Goal: Information Seeking & Learning: Learn about a topic

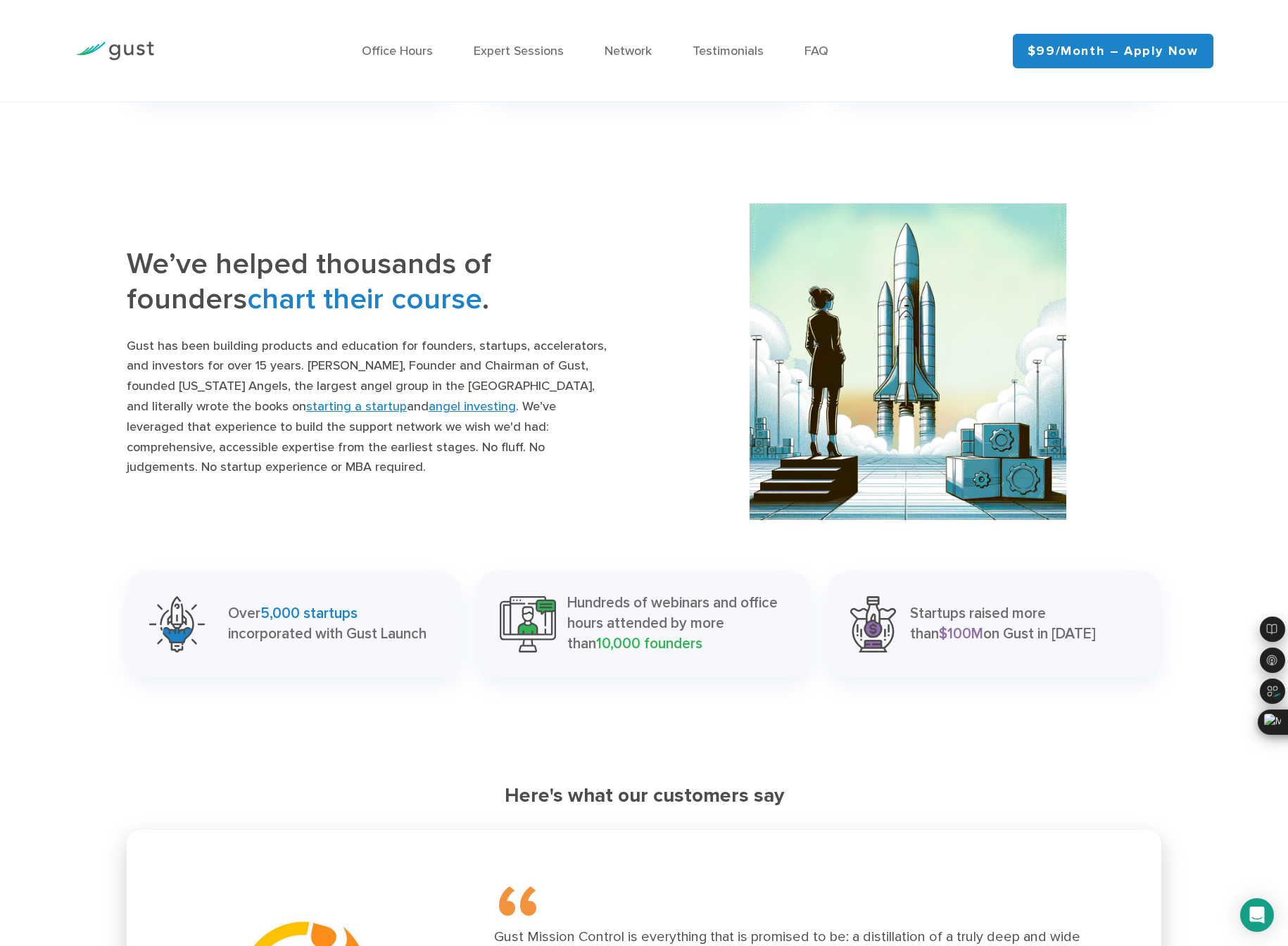
scroll to position [1378, 0]
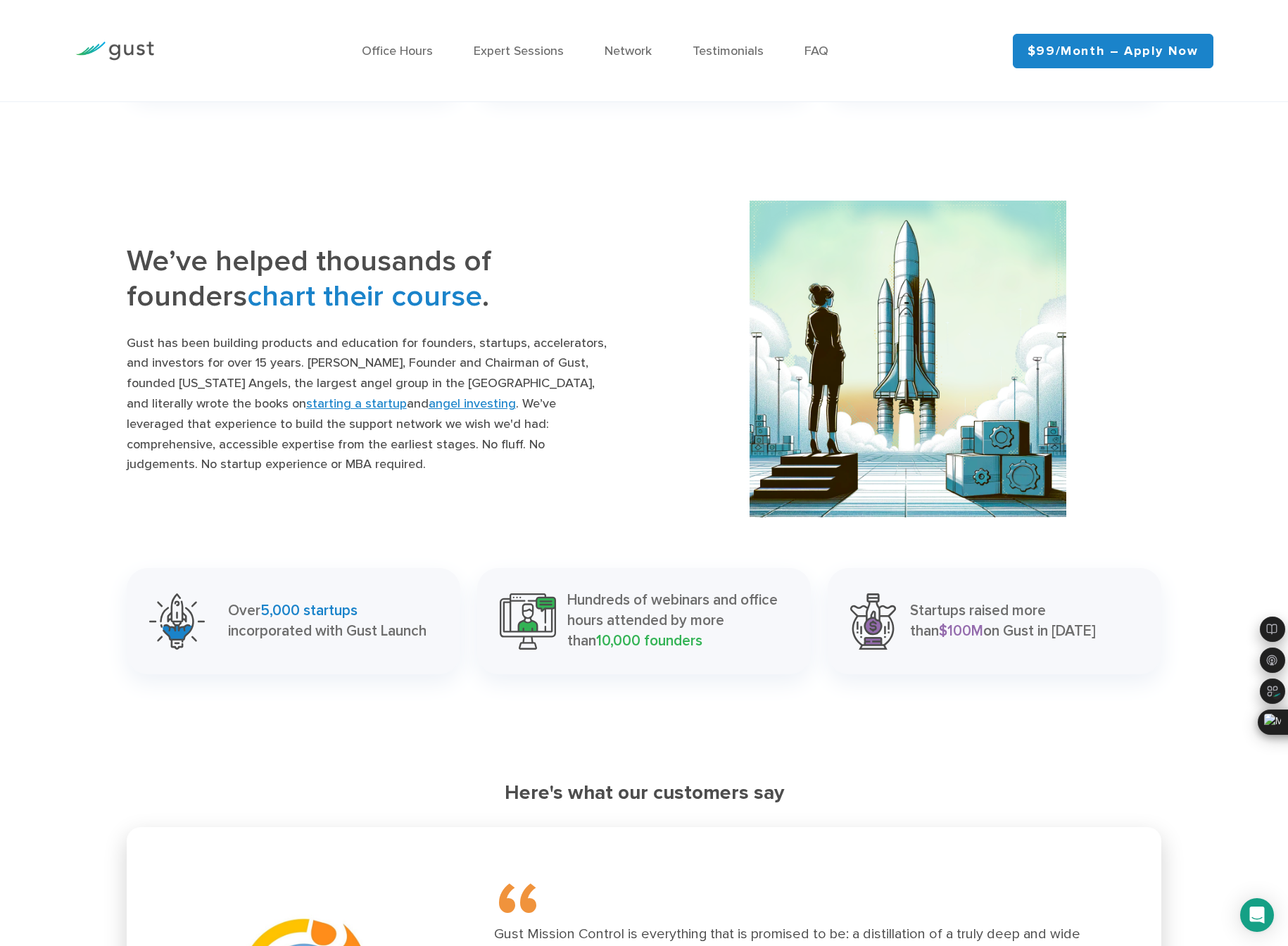
click at [301, 602] on span "5,000 startups" at bounding box center [309, 611] width 97 height 18
click at [279, 601] on p "Over 5,000 startups incorporated with Gust Launch" at bounding box center [327, 622] width 199 height 41
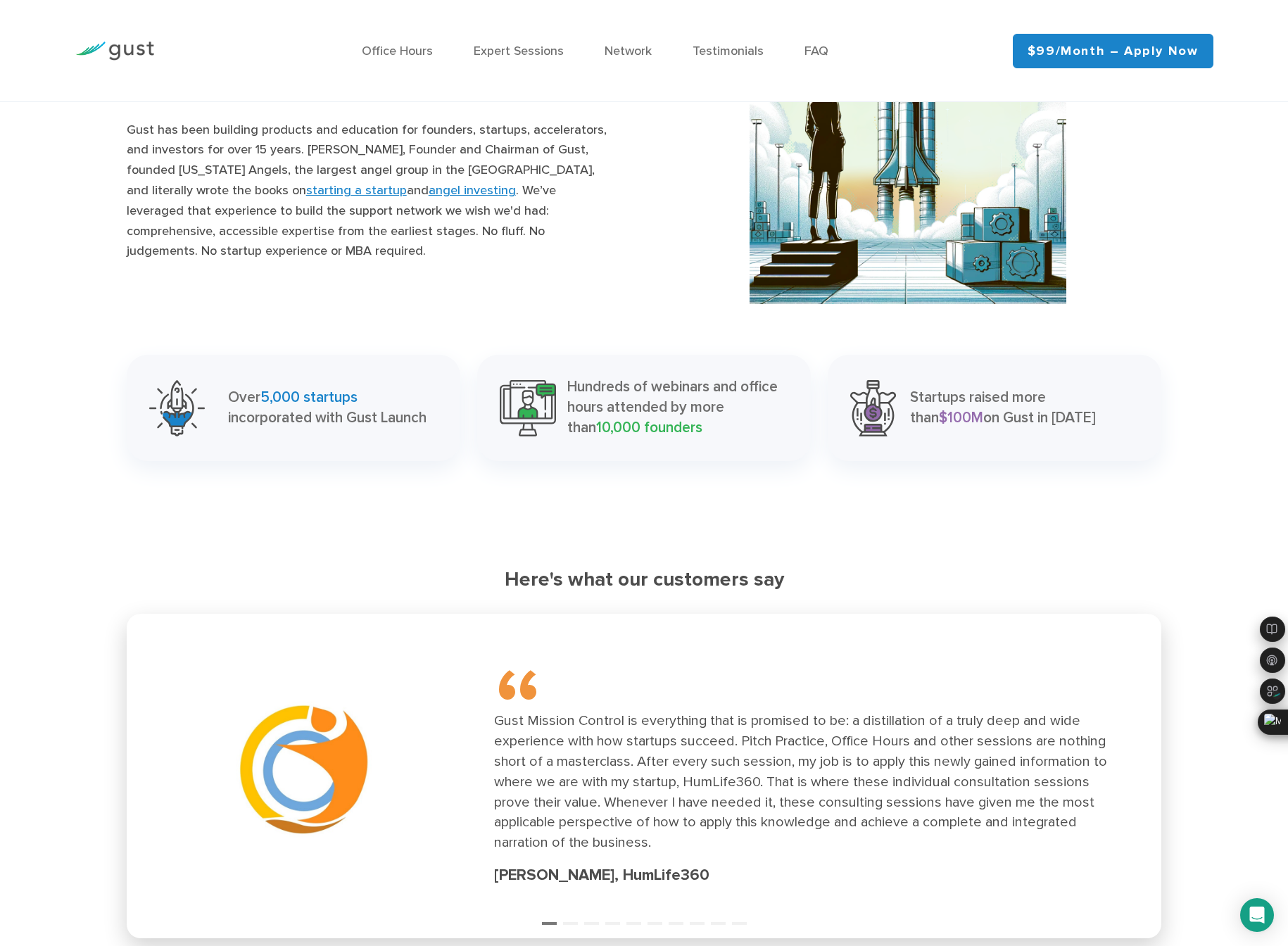
scroll to position [1613, 0]
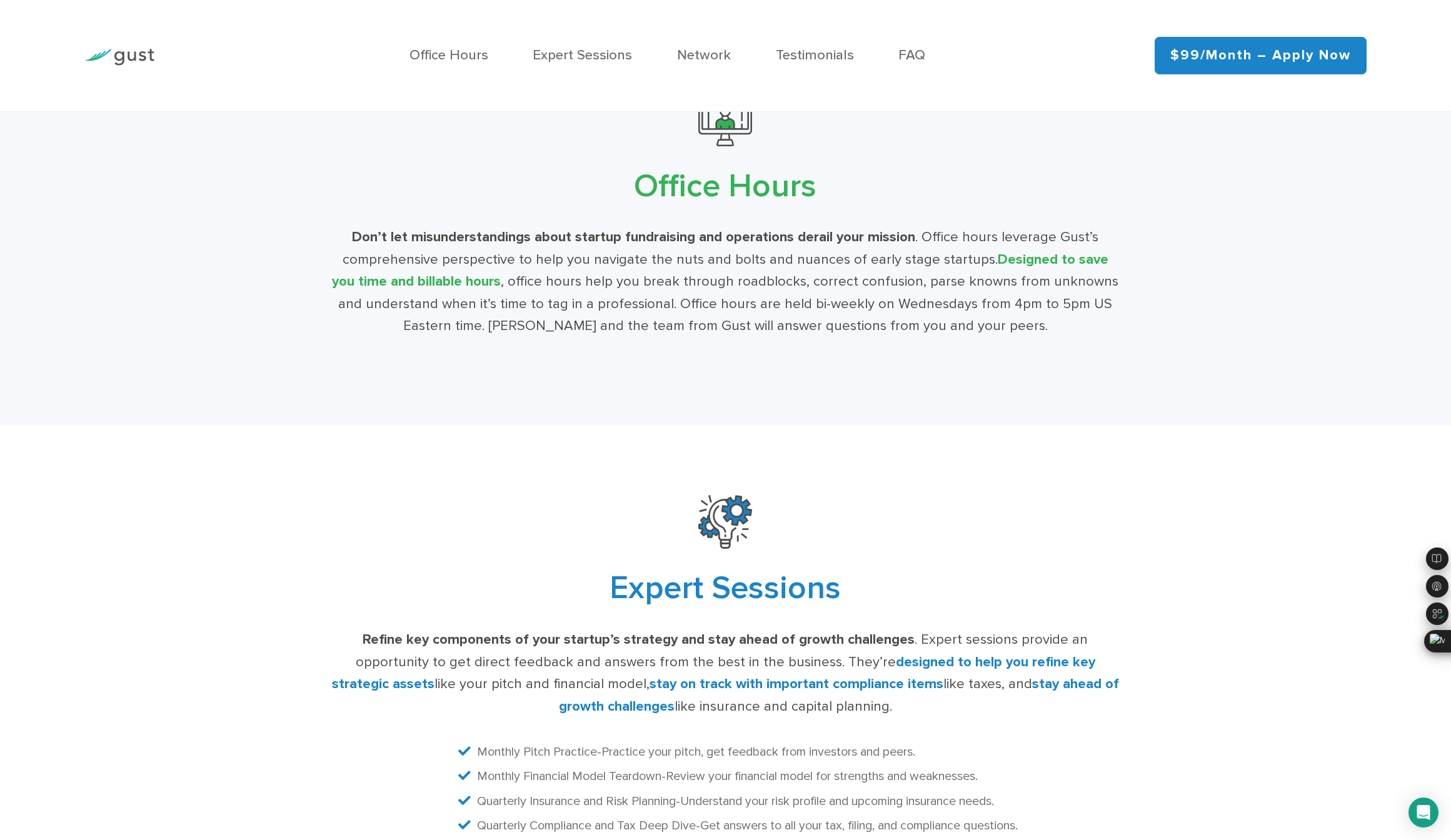
click at [488, 253] on div "Don’t let misunderstandings about startup fundraising and operations derail you…" at bounding box center [726, 282] width 790 height 111
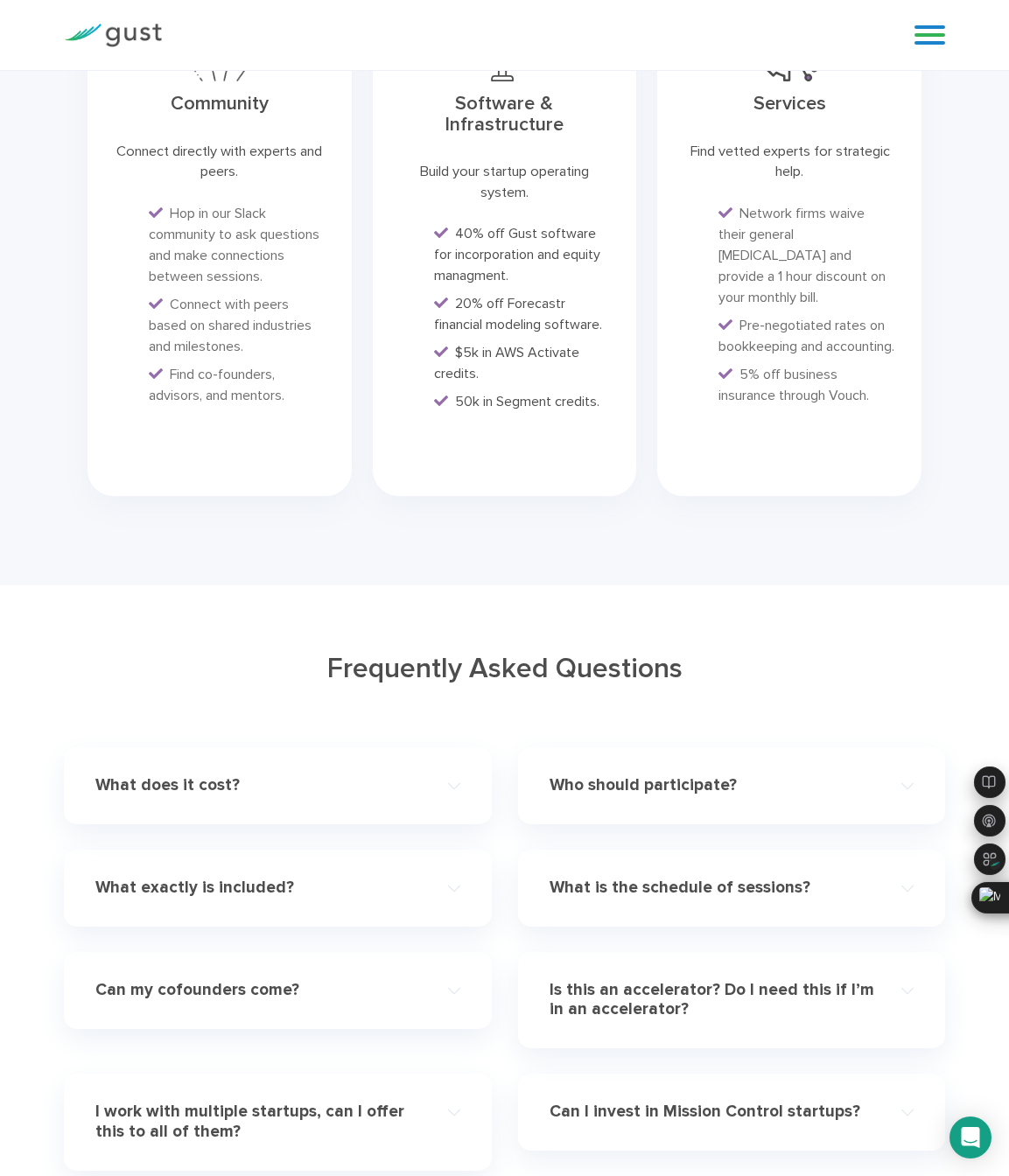
scroll to position [4343, 0]
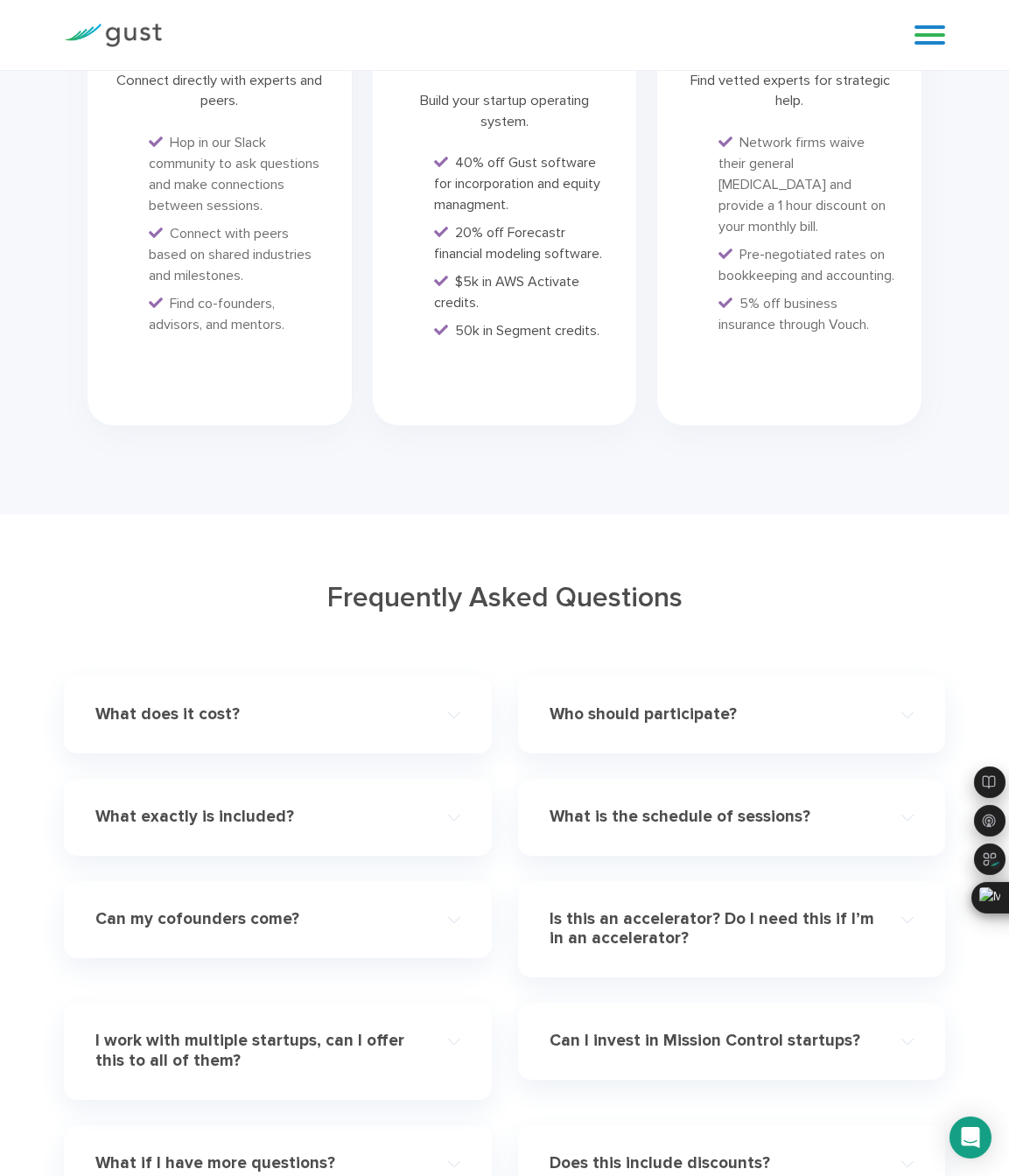
click at [291, 705] on h4 "What does it cost?" at bounding box center [260, 715] width 328 height 20
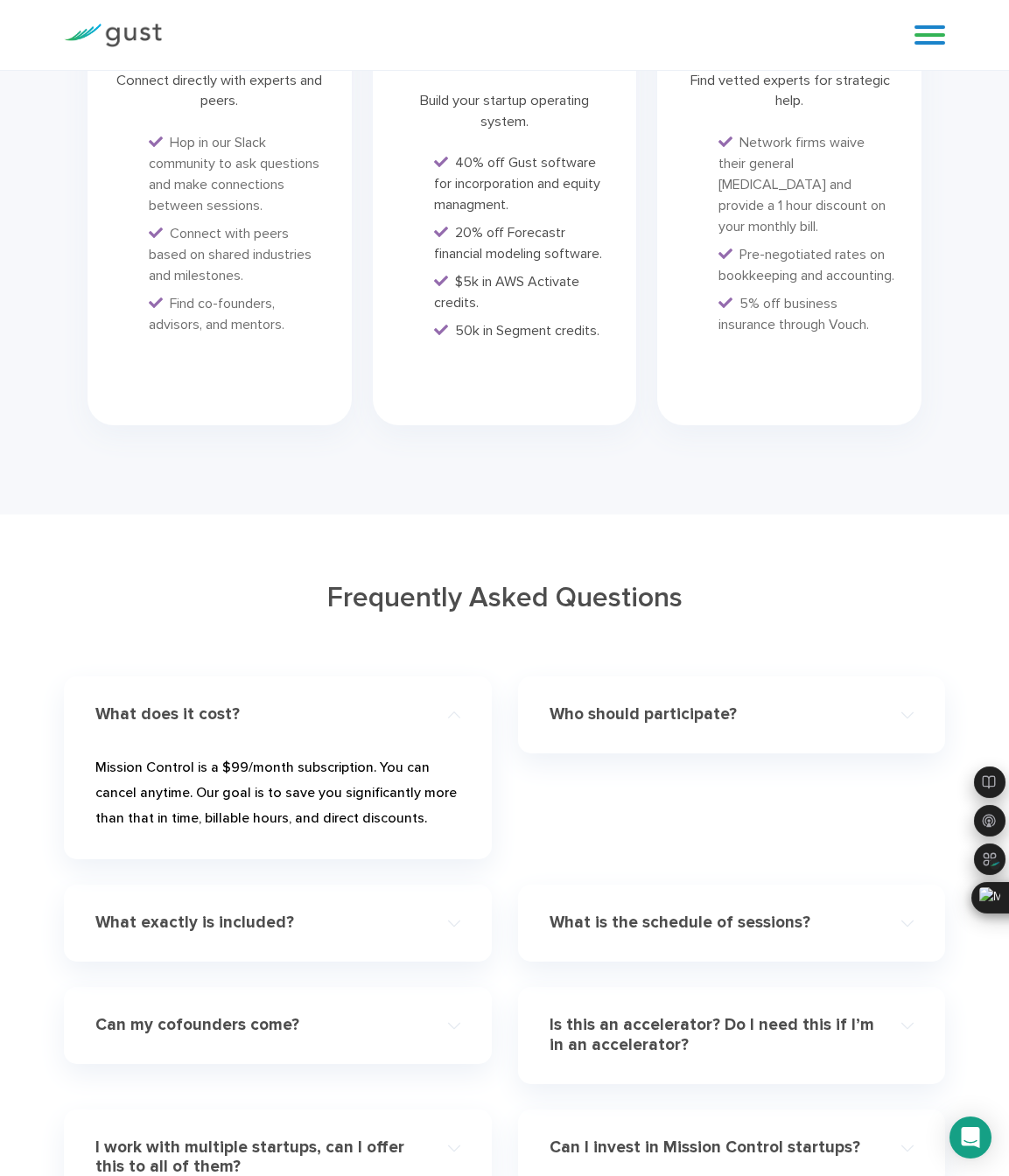
click at [610, 708] on h4 "Who should participate?" at bounding box center [714, 715] width 328 height 20
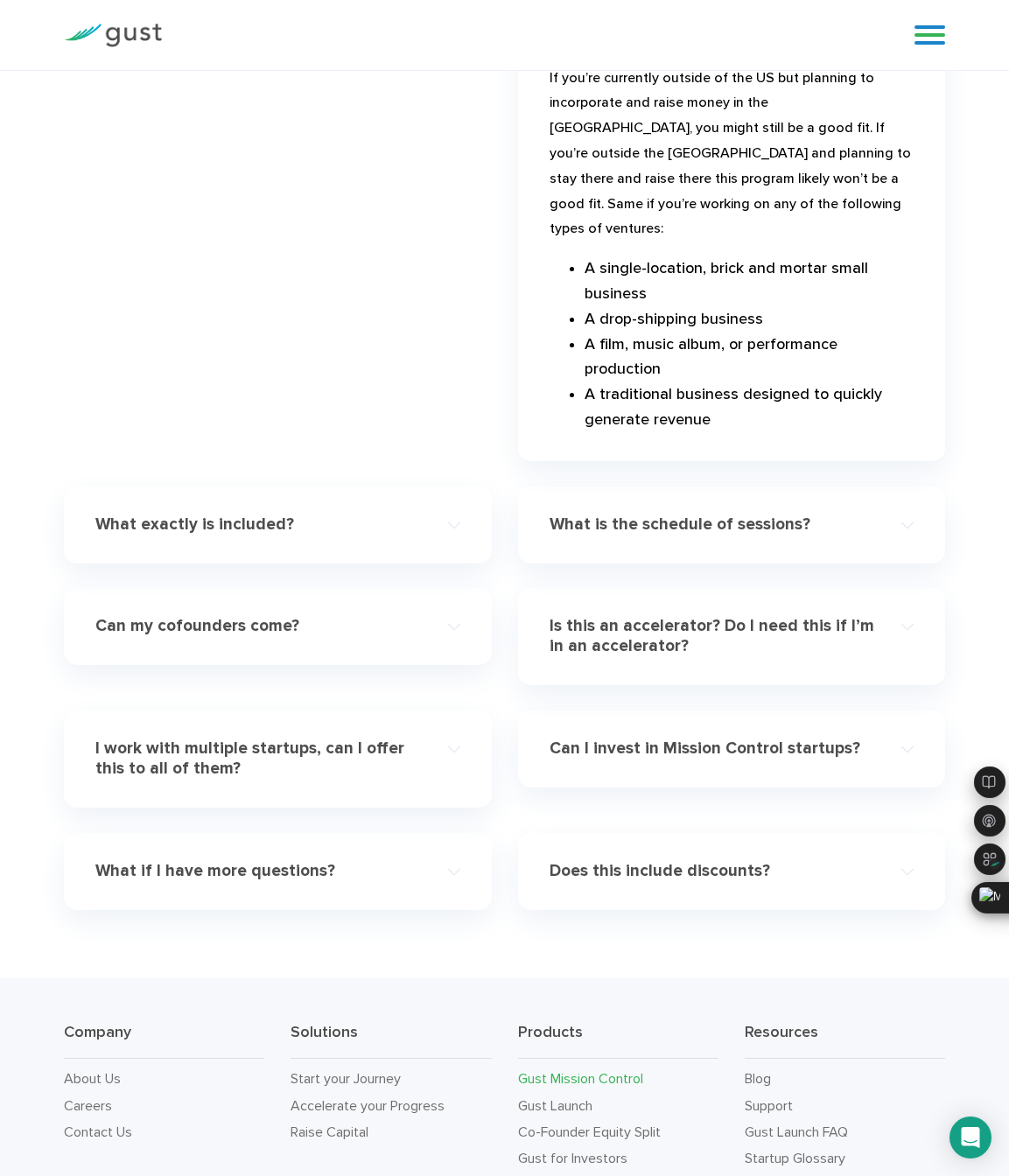
scroll to position [5249, 0]
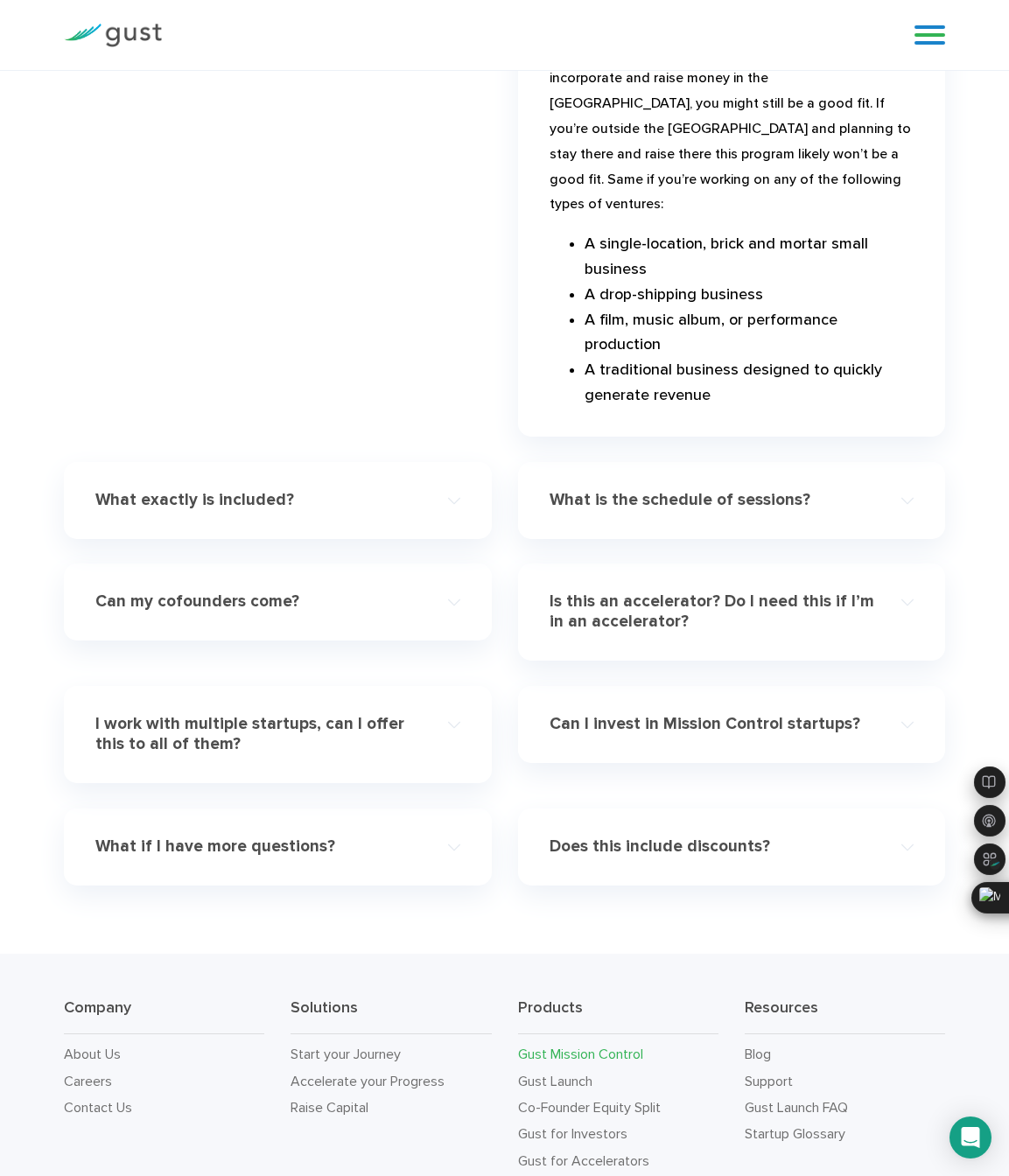
click at [612, 837] on h4 "Does this include discounts?" at bounding box center [714, 847] width 328 height 20
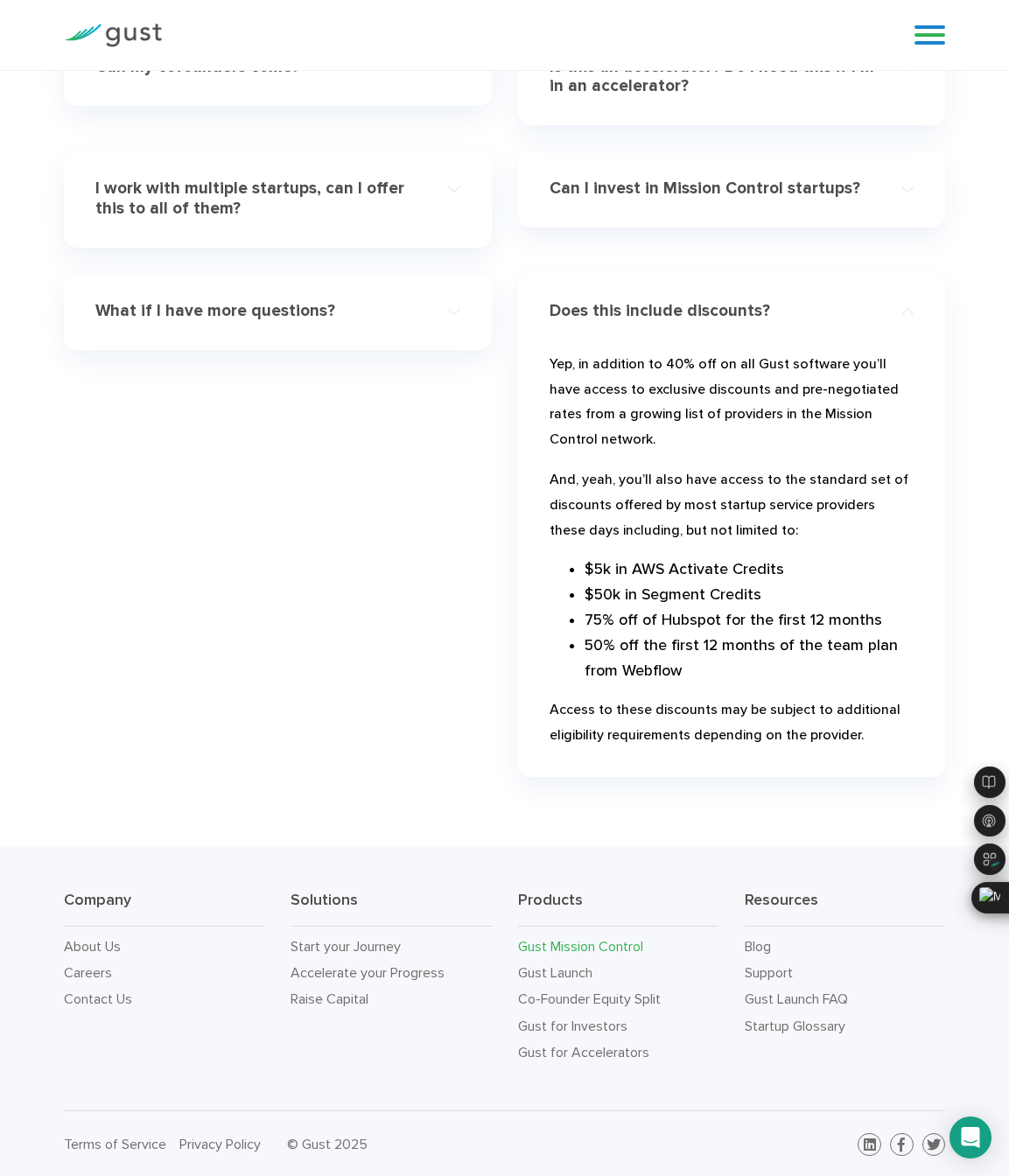
scroll to position [5188, 0]
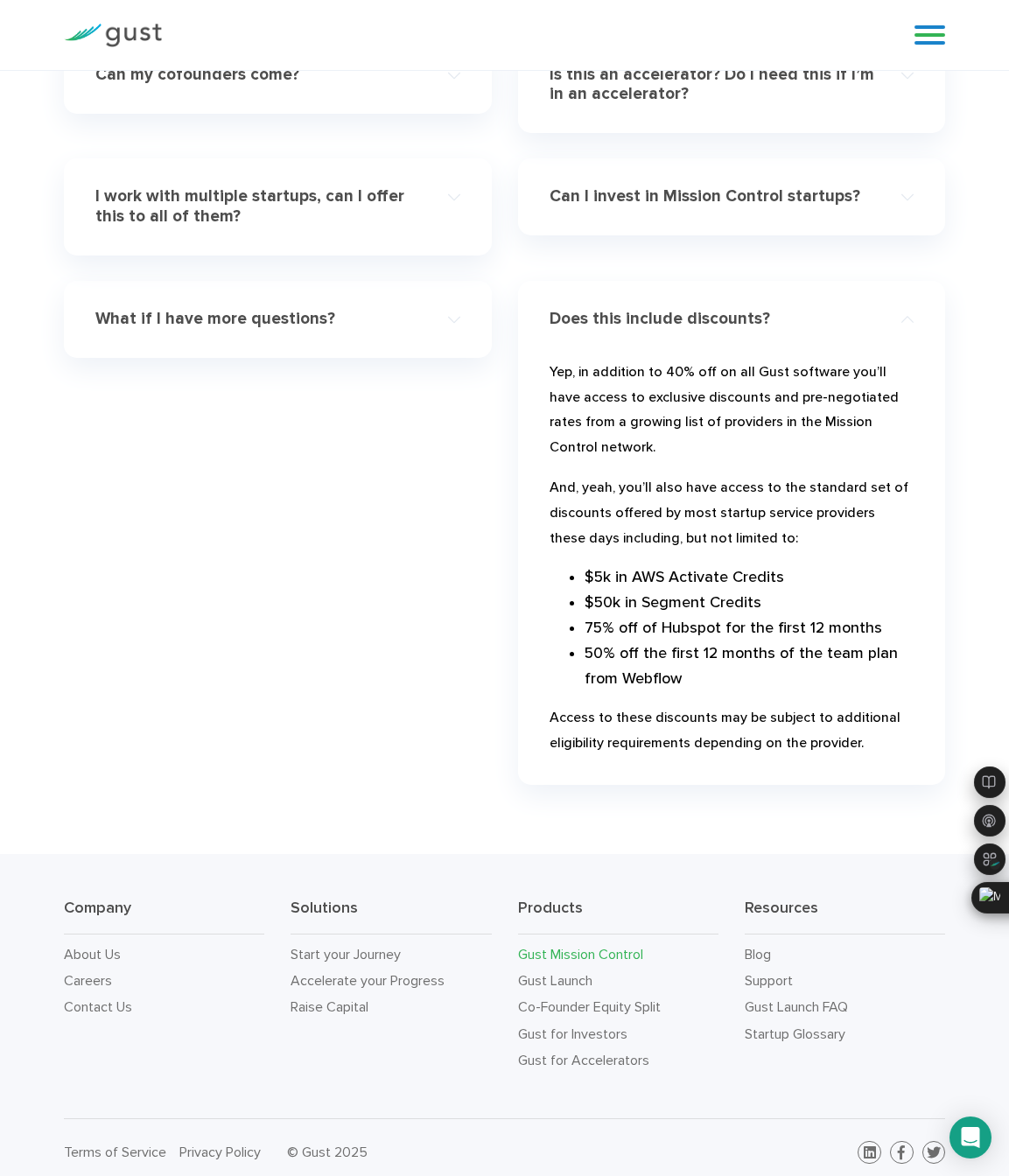
click at [294, 295] on div "What if I have more questions?" at bounding box center [278, 320] width 365 height 49
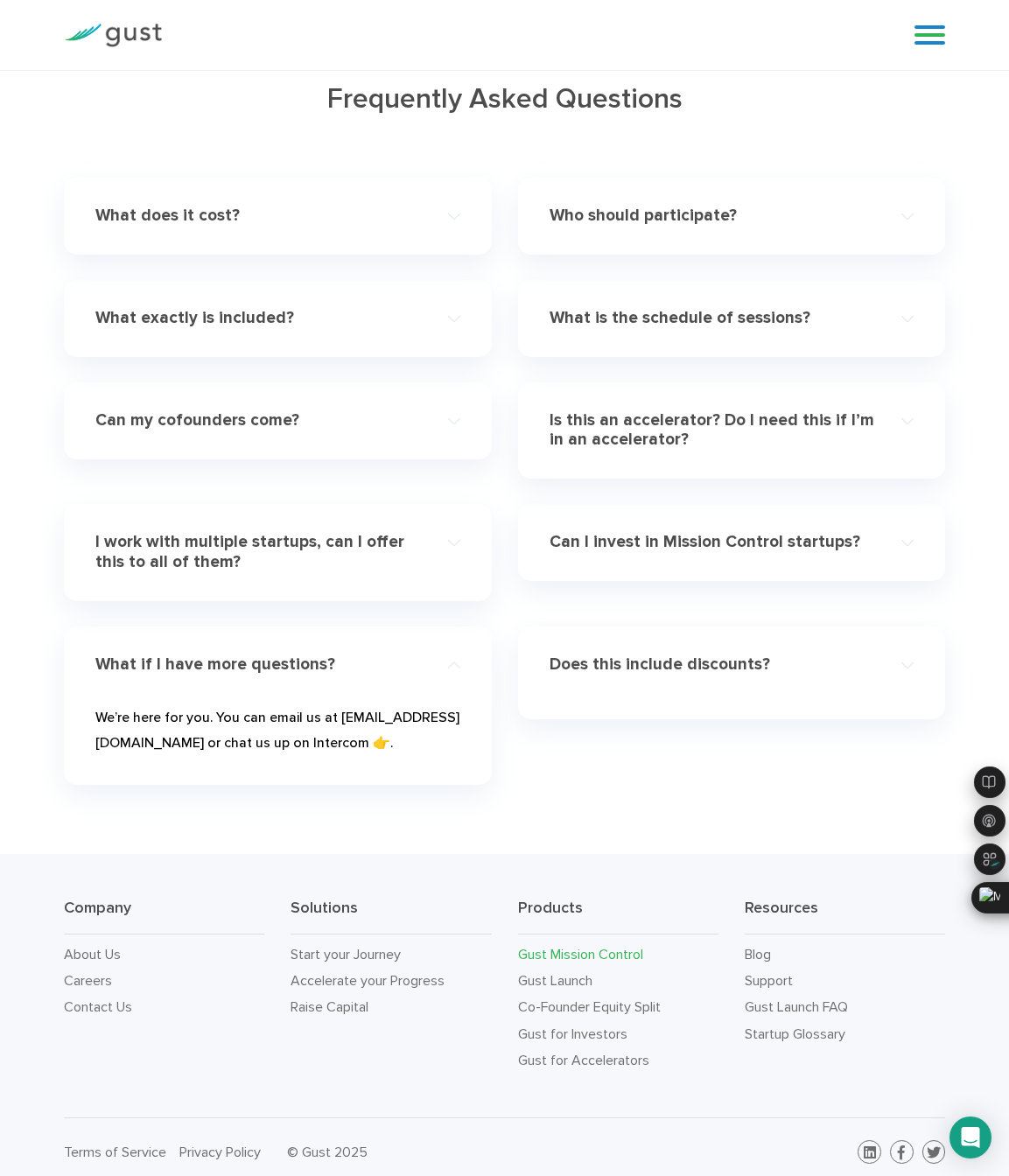
click at [294, 322] on div "What exactly is included?" at bounding box center [278, 319] width 365 height 49
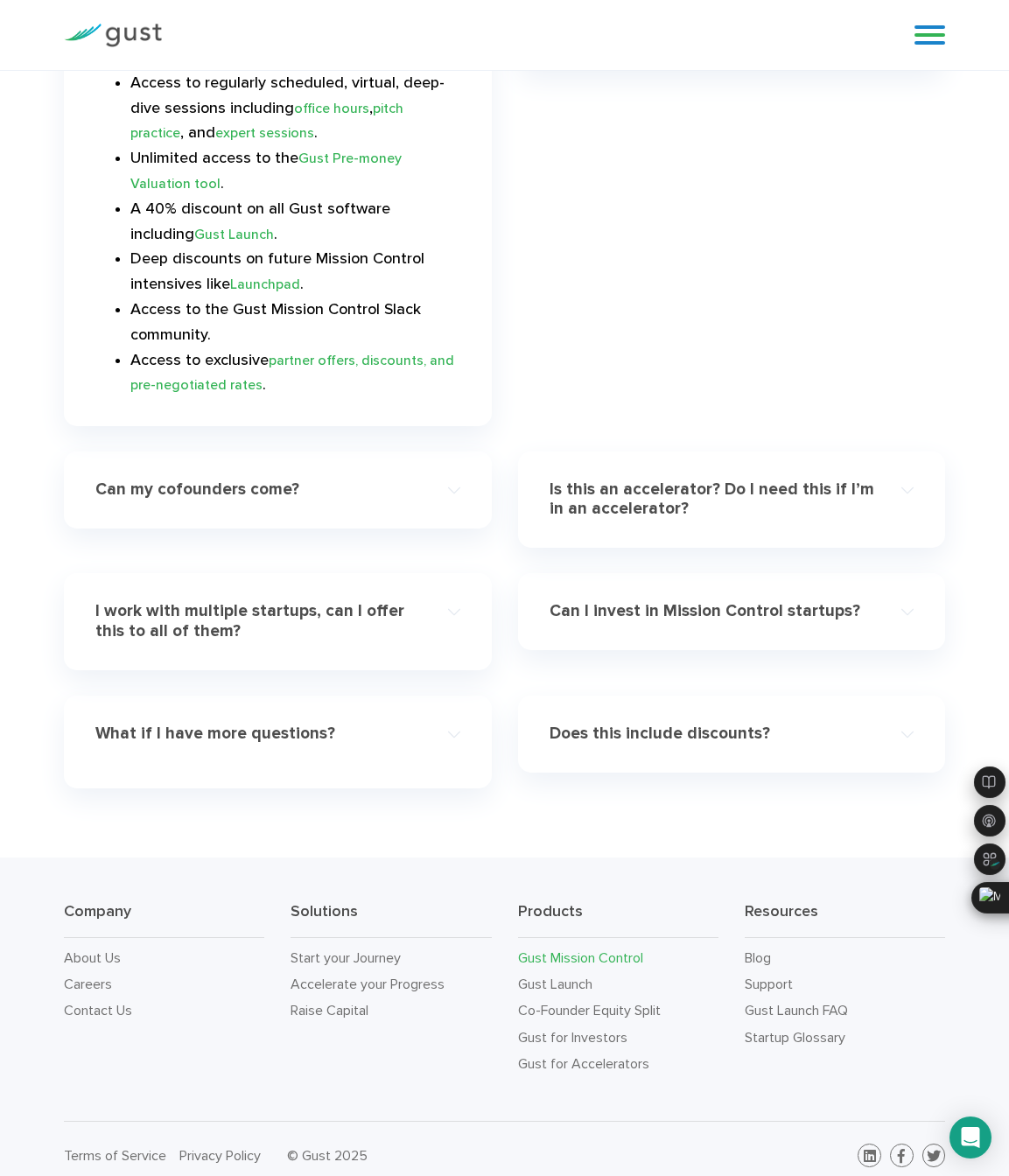
scroll to position [5118, 0]
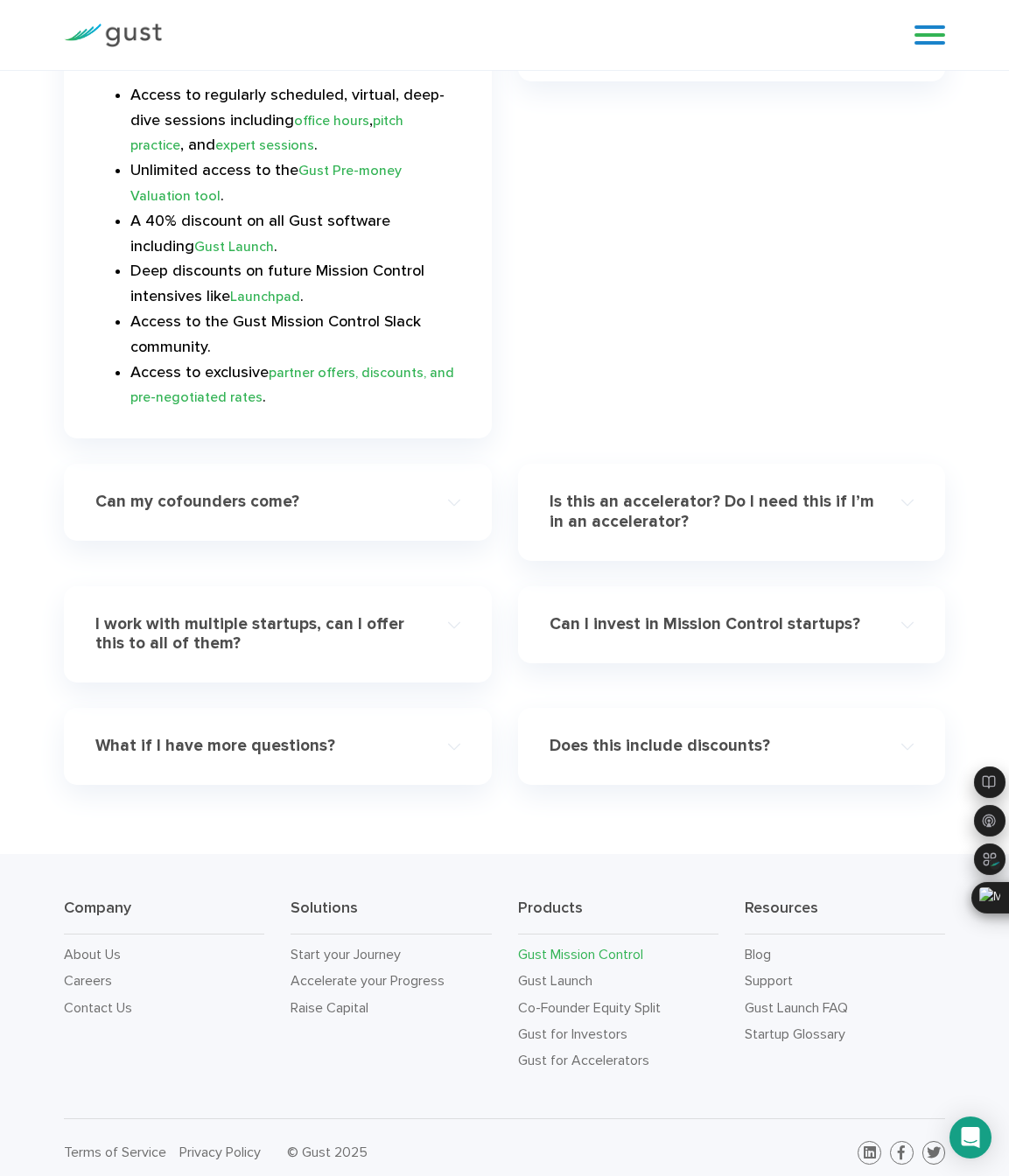
click at [302, 738] on h4 "What if I have more questions?" at bounding box center [260, 746] width 328 height 20
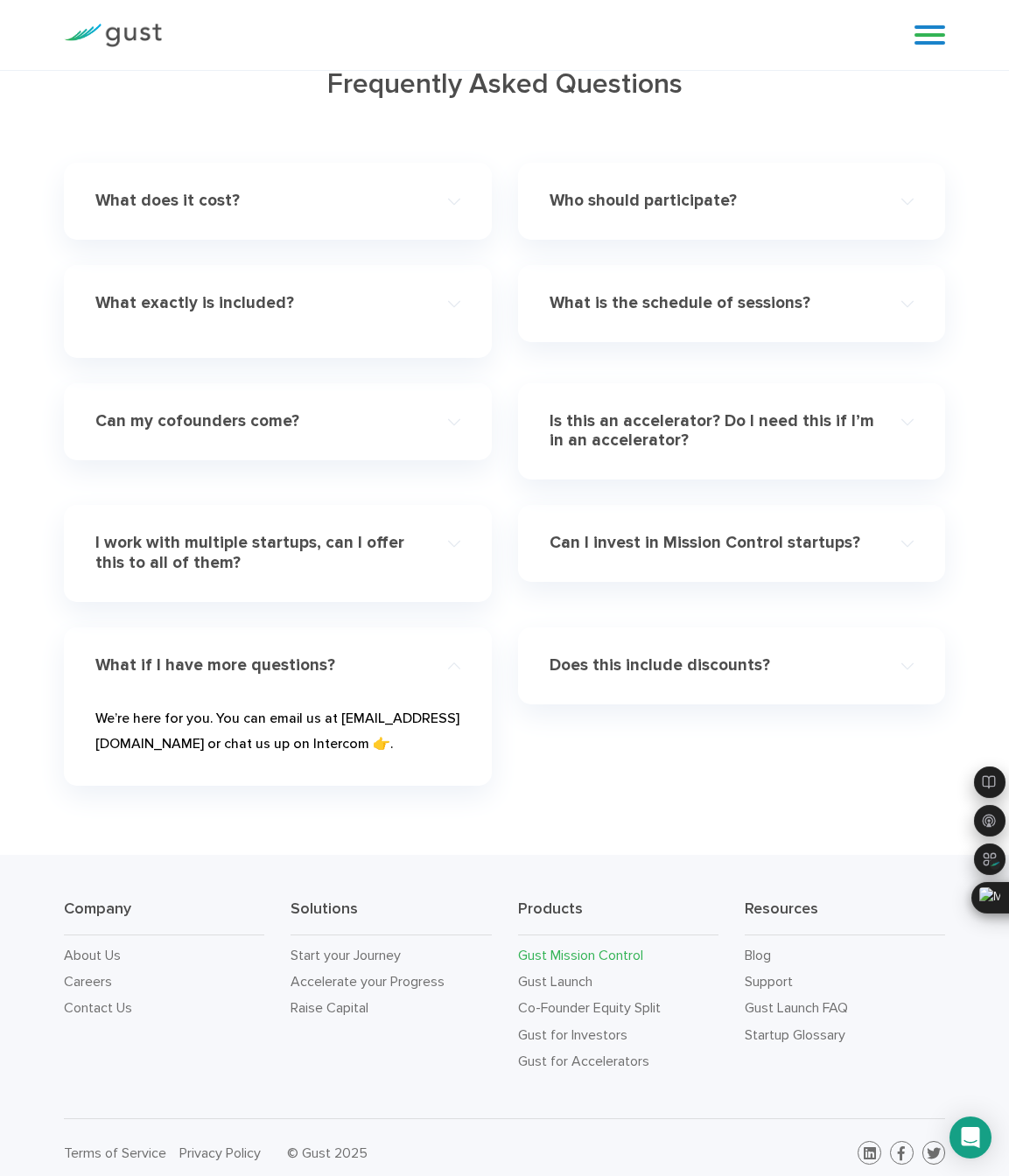
scroll to position [4842, 0]
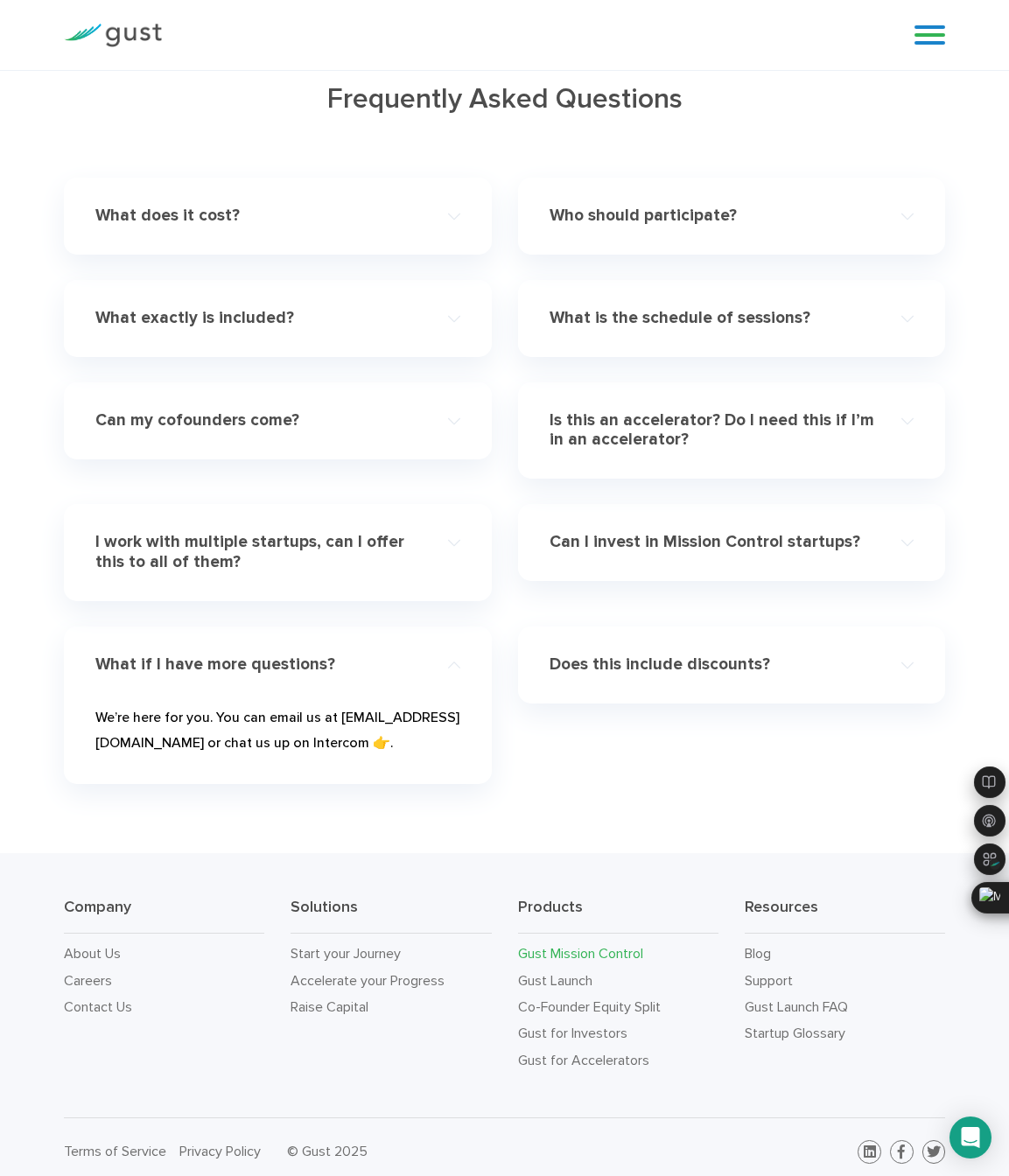
click at [571, 732] on div "Does this include discounts? Yep, in addition to 40% off on all Gust software y…" at bounding box center [732, 717] width 454 height 183
click at [546, 778] on div "Does this include discounts? Yep, in addition to 40% off on all Gust software y…" at bounding box center [732, 717] width 454 height 183
click at [508, 789] on div "Does this include discounts? Yep, in addition to 40% off on all Gust software y…" at bounding box center [732, 717] width 454 height 183
click at [509, 789] on div "Does this include discounts? Yep, in addition to 40% off on all Gust software y…" at bounding box center [732, 717] width 454 height 183
